Goal: Check status: Check status

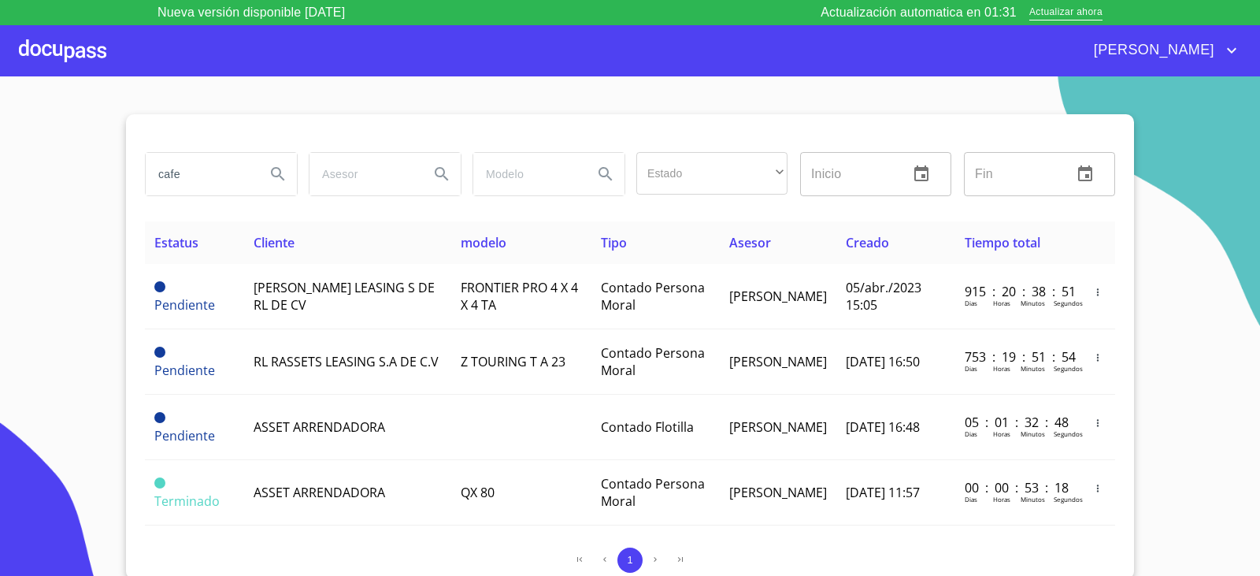
scroll to position [146, 0]
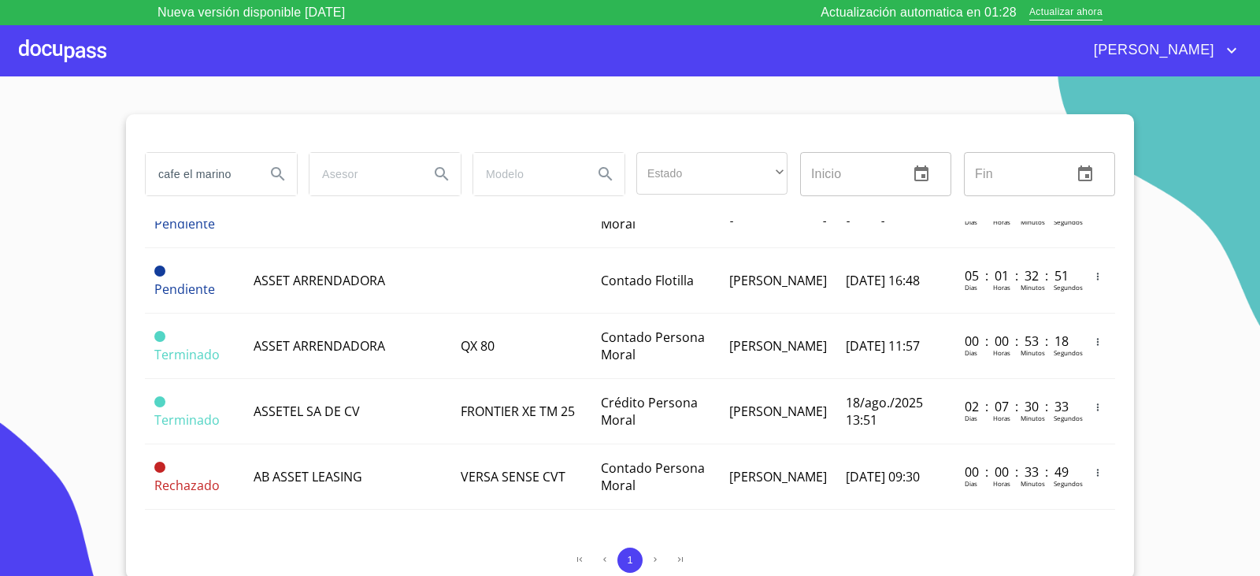
type input "cafe el marino"
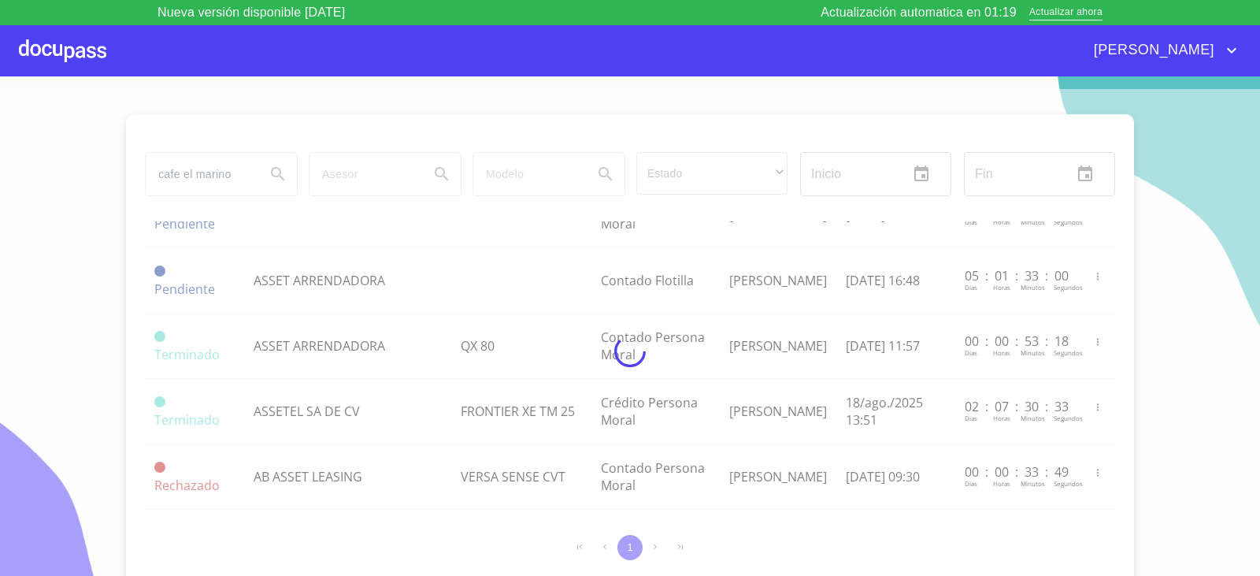
scroll to position [0, 0]
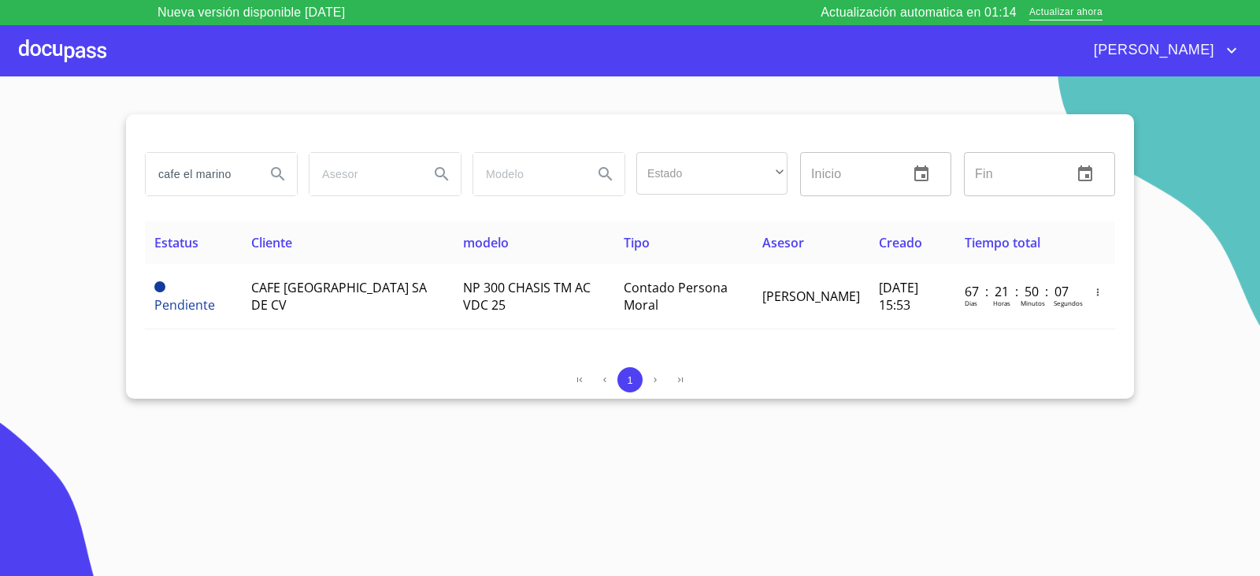
click at [364, 376] on div "1" at bounding box center [630, 379] width 970 height 25
click at [1047, 16] on span "Actualizar ahora" at bounding box center [1065, 13] width 73 height 17
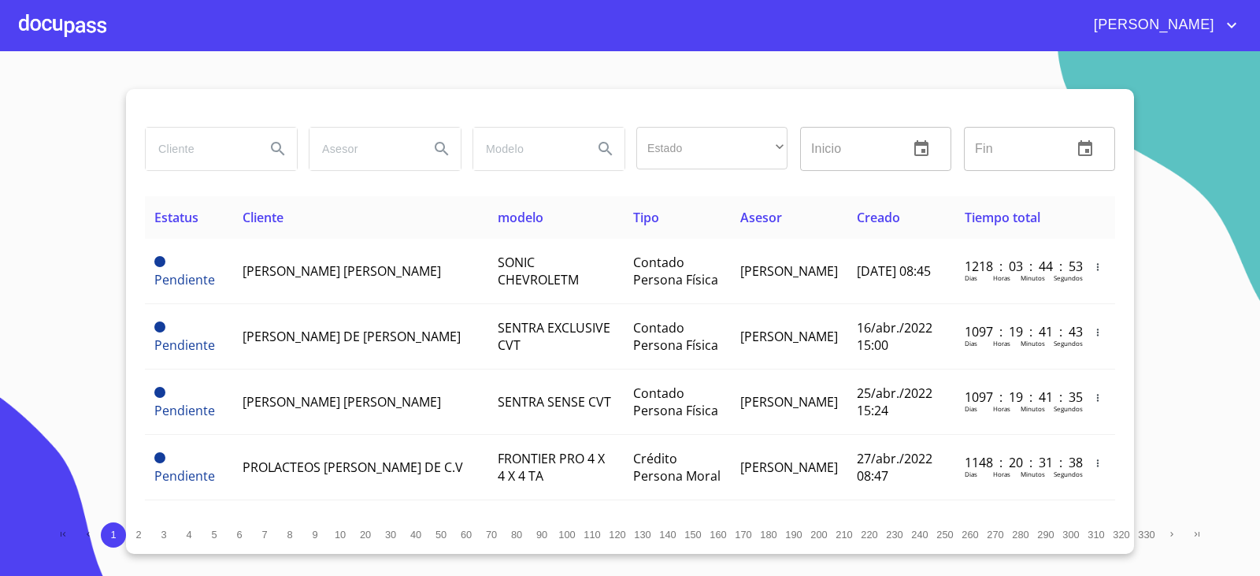
click at [209, 139] on input "search" at bounding box center [199, 149] width 107 height 43
type input "c"
type input "CAFE [GEOGRAPHIC_DATA]"
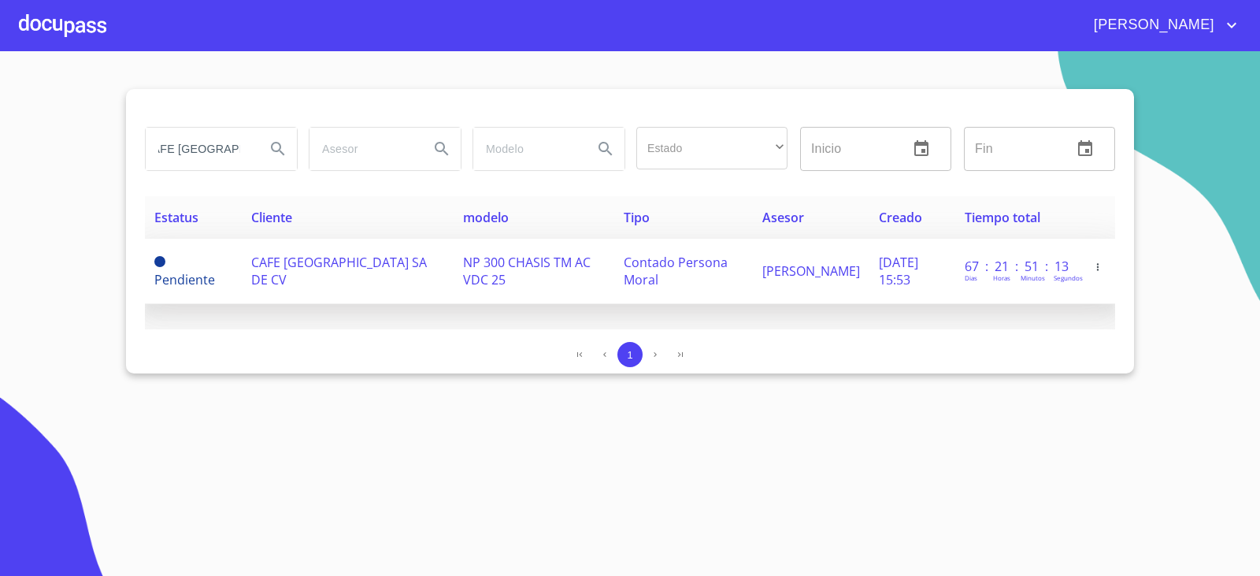
scroll to position [0, 0]
click at [280, 271] on span "CAFE [GEOGRAPHIC_DATA] SA DE CV" at bounding box center [339, 271] width 176 height 35
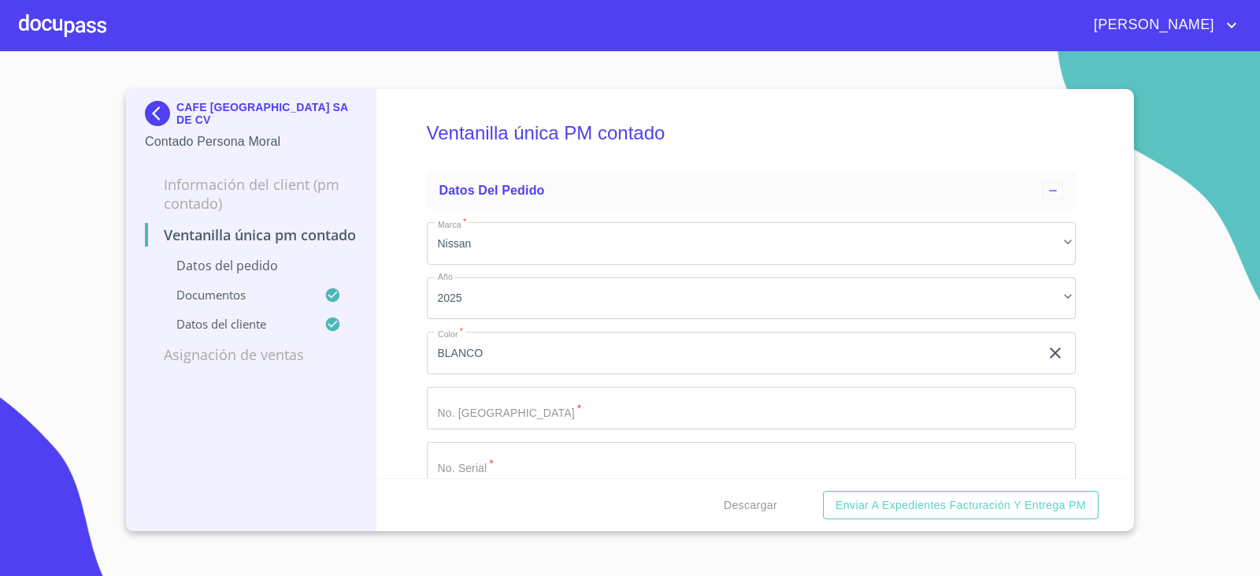
click at [404, 454] on div "Ventanilla única PM contado Datos del pedido Marca   * Nissan ​ Año 2025 ​ Colo…" at bounding box center [751, 283] width 751 height 389
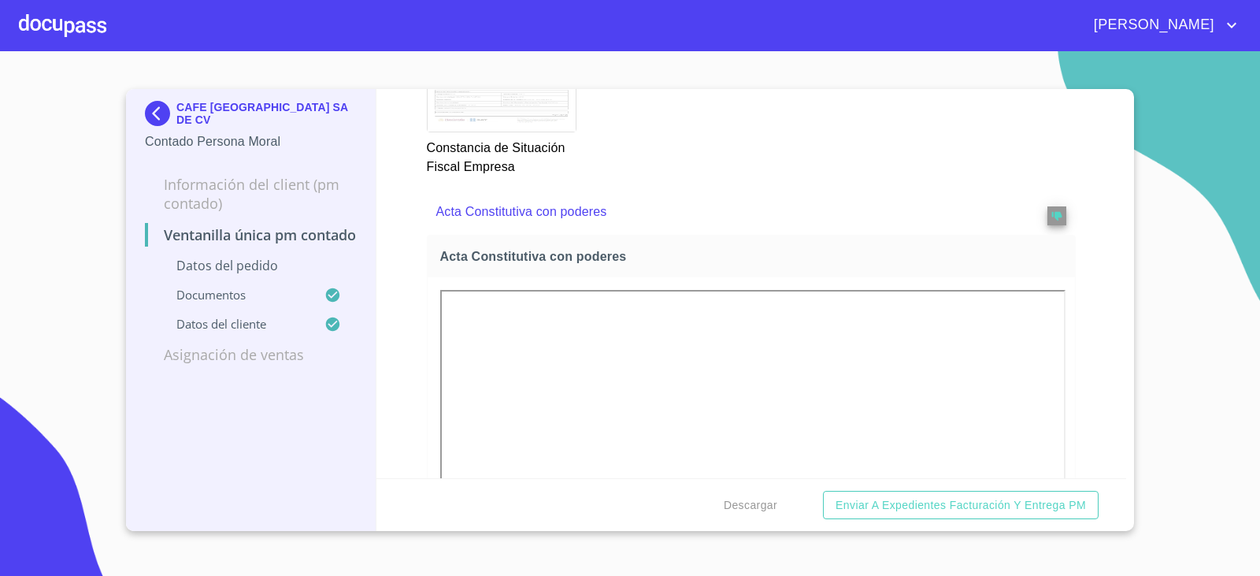
scroll to position [2523, 0]
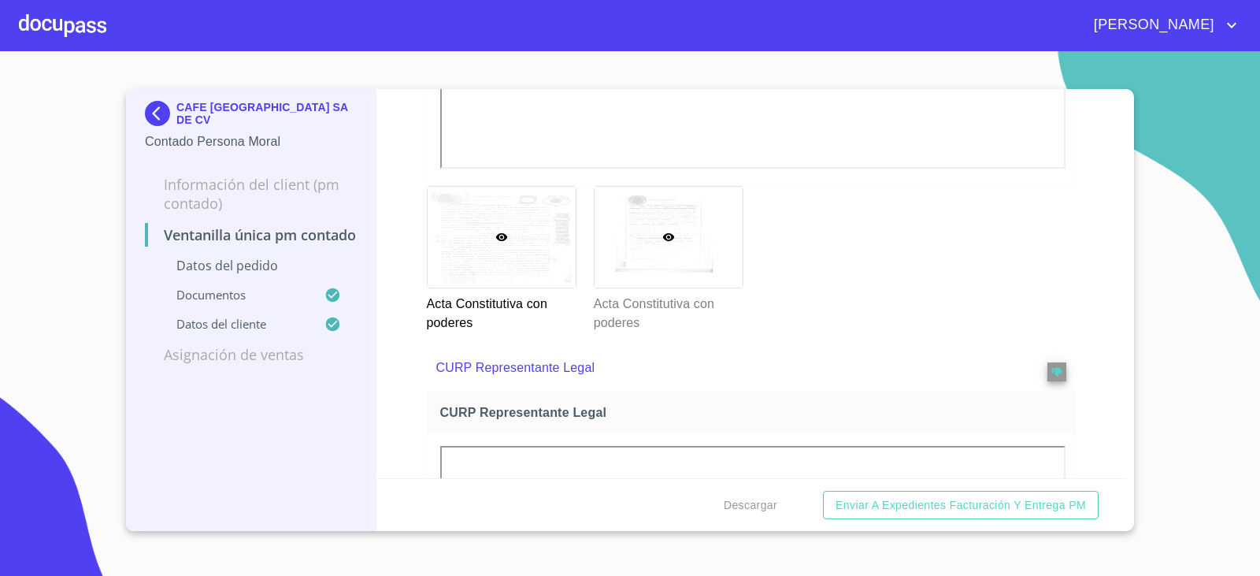
click at [665, 255] on div at bounding box center [669, 237] width 148 height 101
